Goal: Information Seeking & Learning: Find specific fact

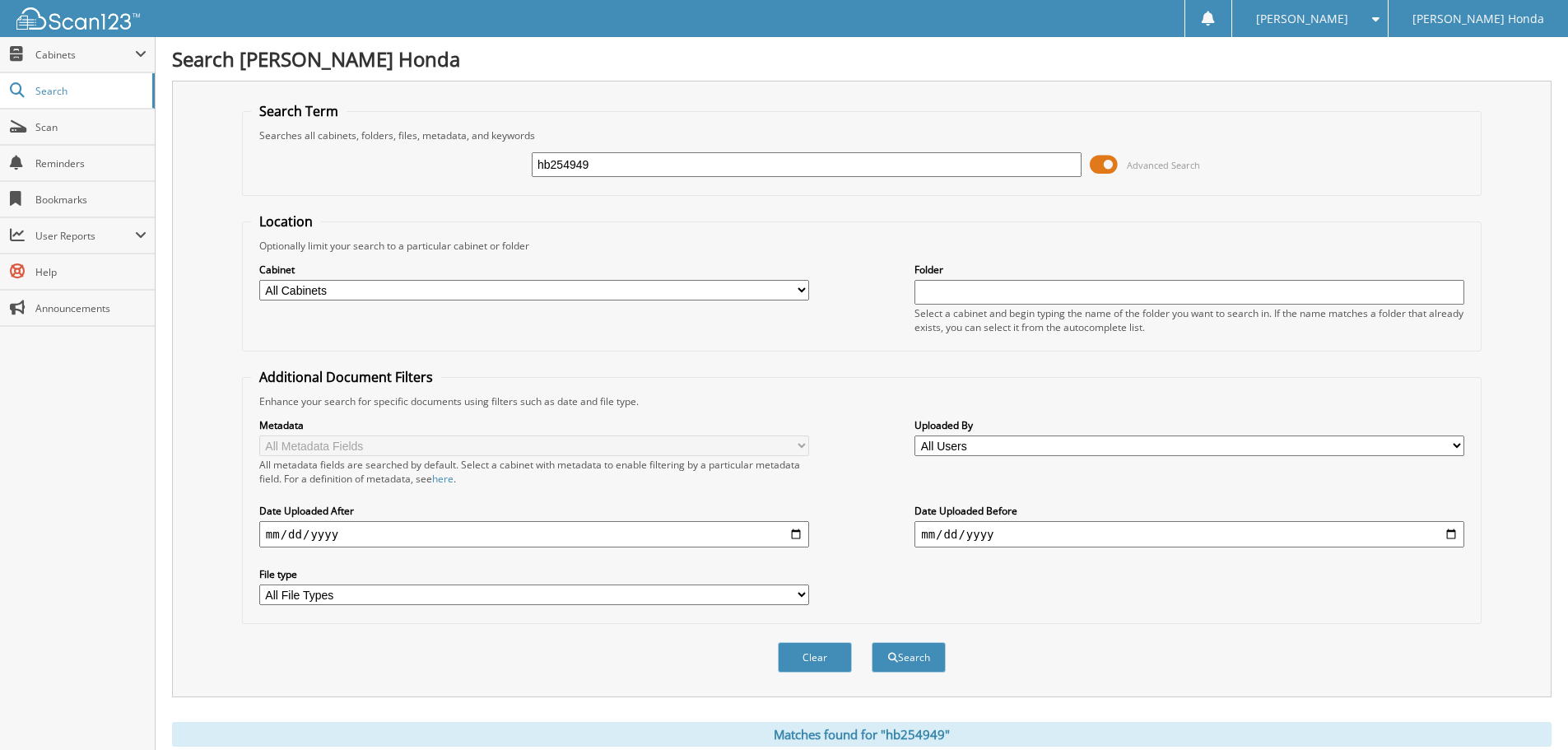
drag, startPoint x: 638, startPoint y: 163, endPoint x: 424, endPoint y: 144, distance: 214.8
click at [424, 144] on div "hb254949 Advanced Search" at bounding box center [862, 165] width 1222 height 44
paste input "SH581725"
type input "SH581725"
click at [872, 642] on button "Search" at bounding box center [908, 657] width 74 height 30
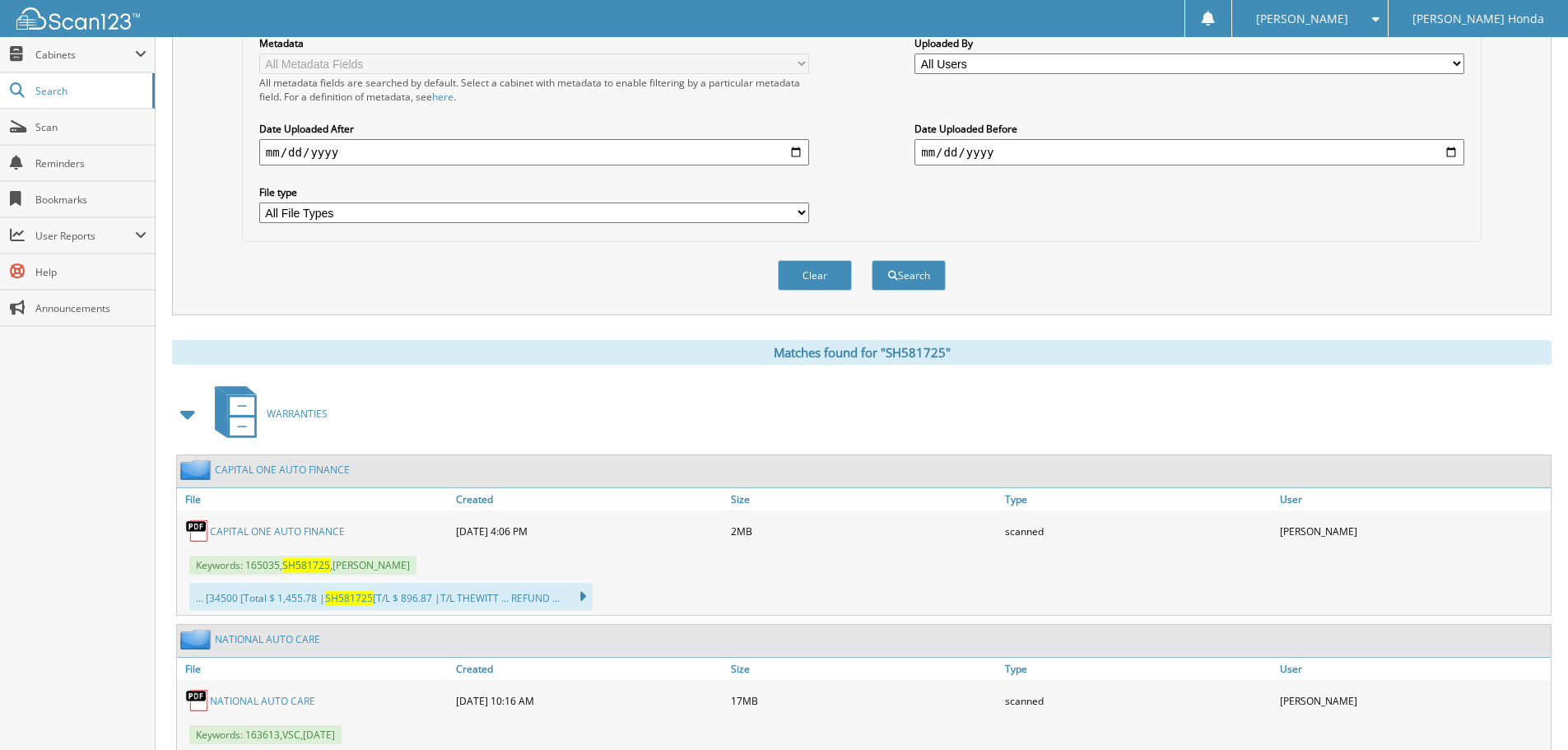
scroll to position [412, 0]
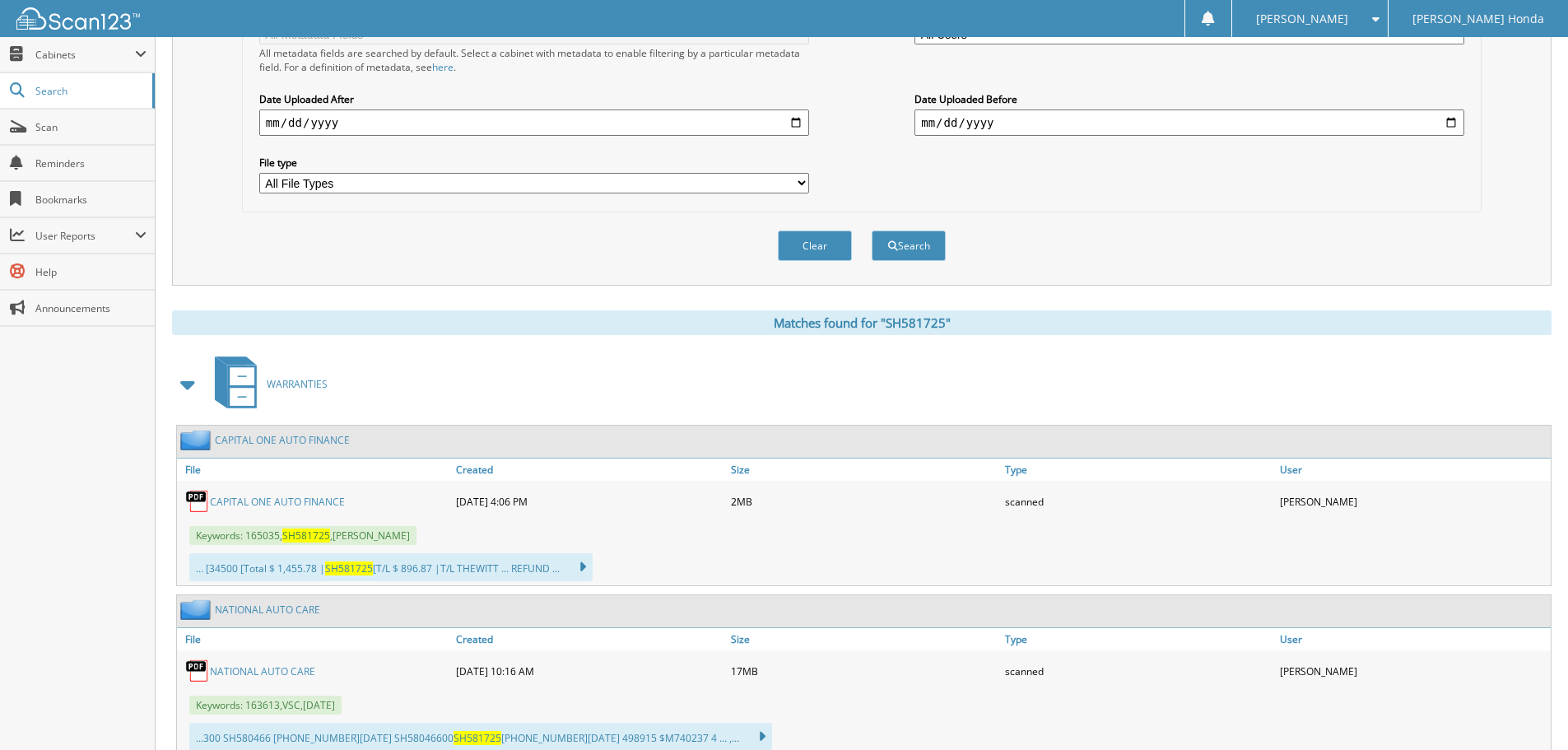
click at [254, 495] on link "CAPITAL ONE AUTO FINANCE" at bounding box center [276, 501] width 135 height 14
